Goal: Task Accomplishment & Management: Manage account settings

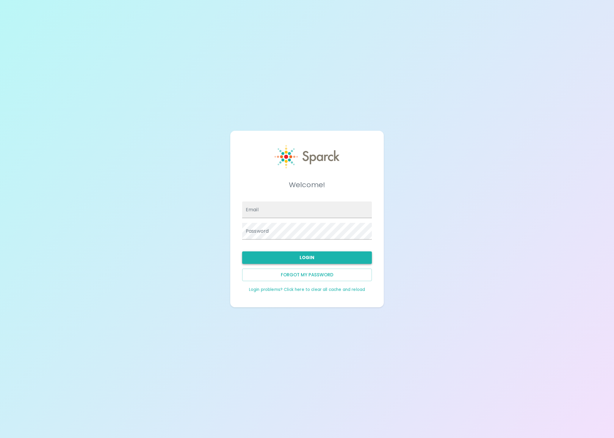
type input "admin@sparckco.com"
click at [299, 260] on button "Login" at bounding box center [307, 258] width 130 height 12
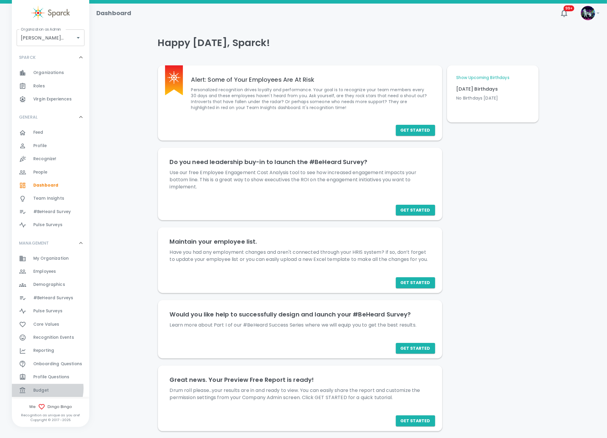
click at [43, 388] on span "Budget" at bounding box center [40, 391] width 15 height 6
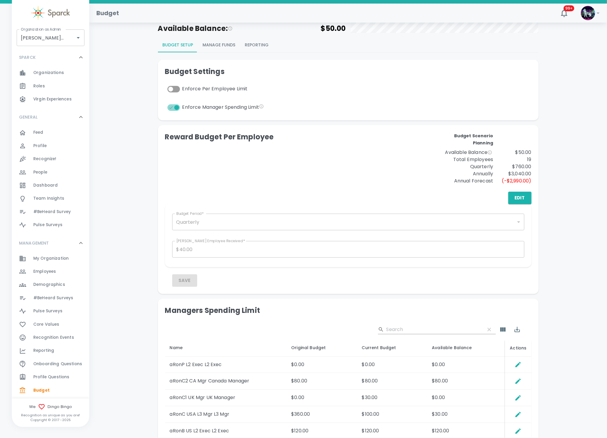
scroll to position [45, 0]
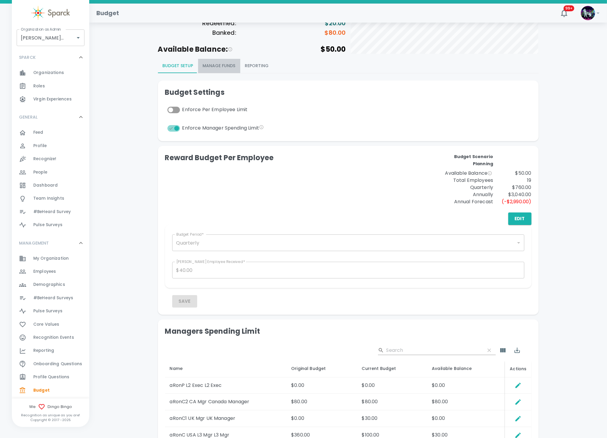
click at [227, 66] on button "Manage Funds" at bounding box center [219, 66] width 42 height 14
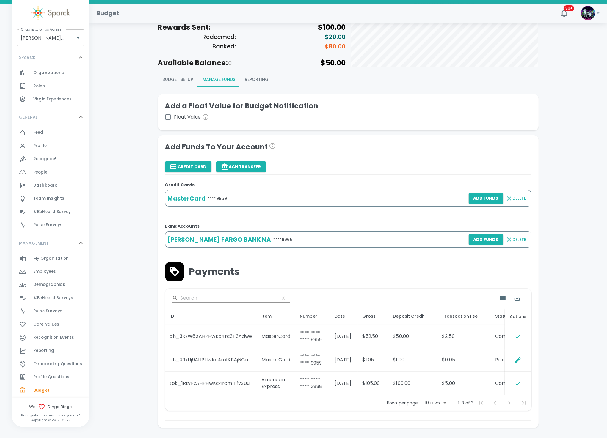
scroll to position [17, 0]
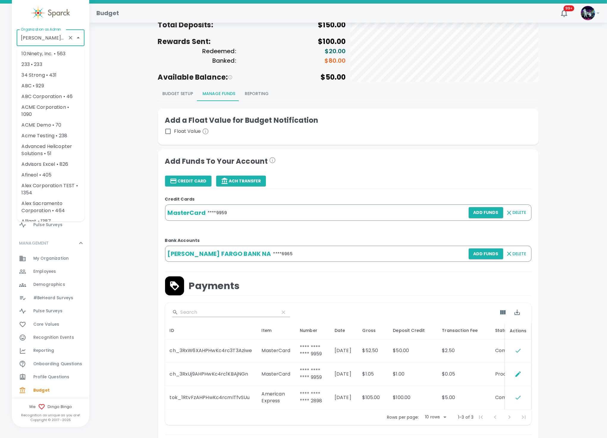
click at [50, 35] on input "Dingo Bingo • 1486" at bounding box center [42, 37] width 46 height 11
